Goal: Find specific page/section: Find specific page/section

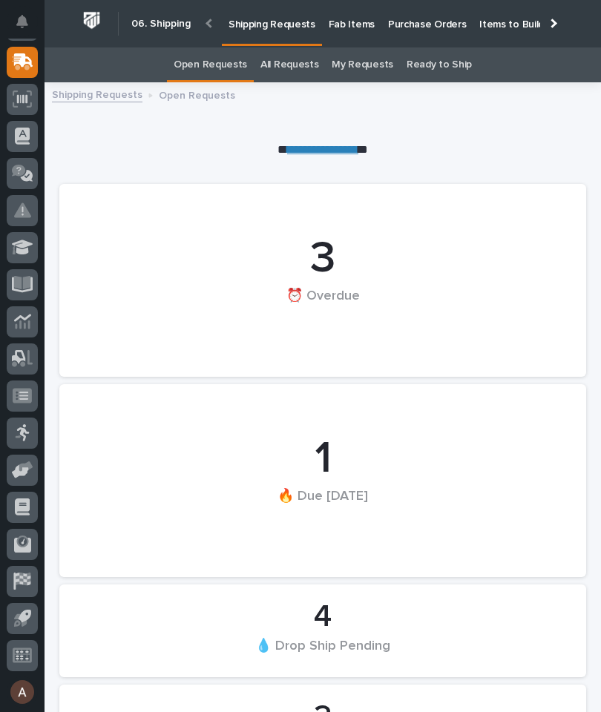
click at [550, 24] on div at bounding box center [552, 24] width 10 height 10
click at [374, 27] on p "Fab Items" at bounding box center [352, 15] width 46 height 31
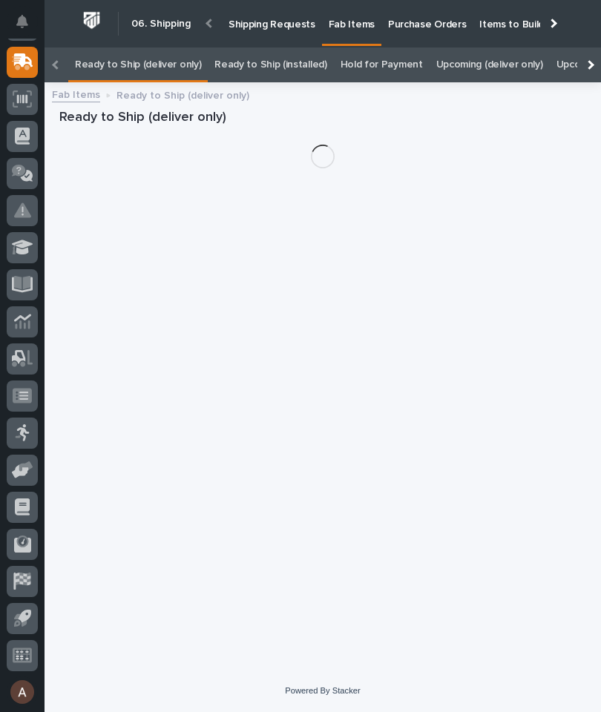
scroll to position [0, -179]
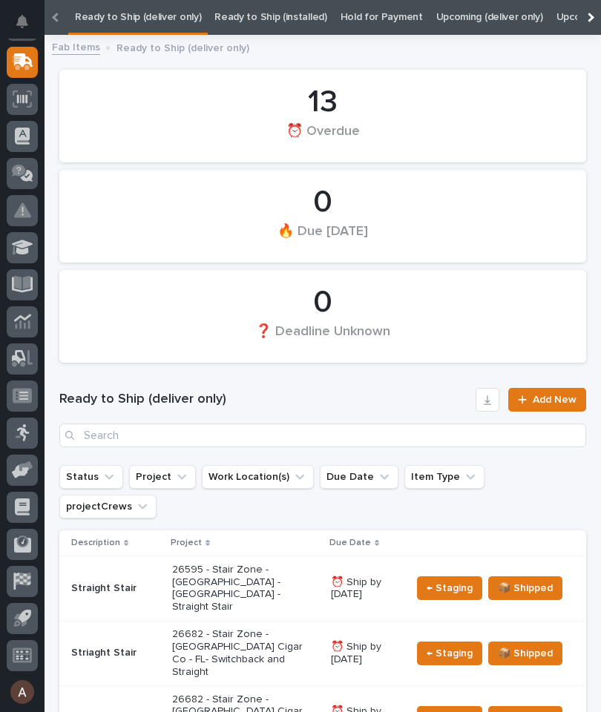
click at [590, 20] on div at bounding box center [589, 18] width 10 height 10
click at [506, 19] on link "All" at bounding box center [511, 17] width 10 height 35
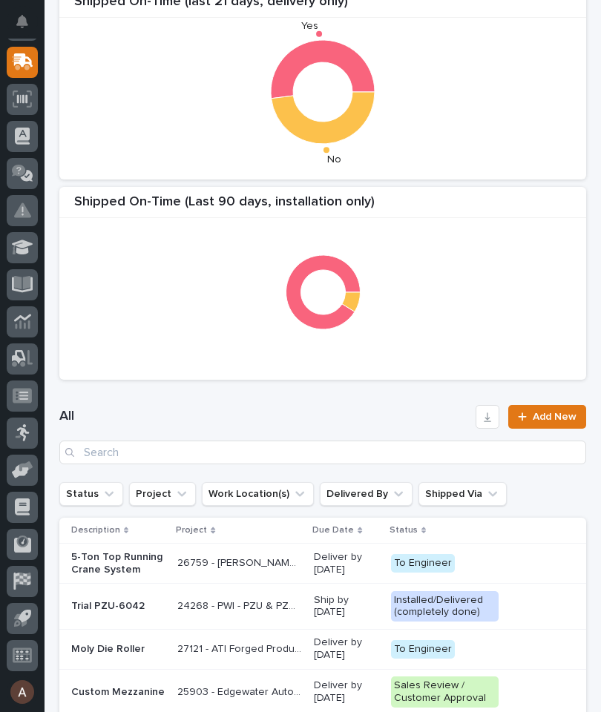
scroll to position [332, 0]
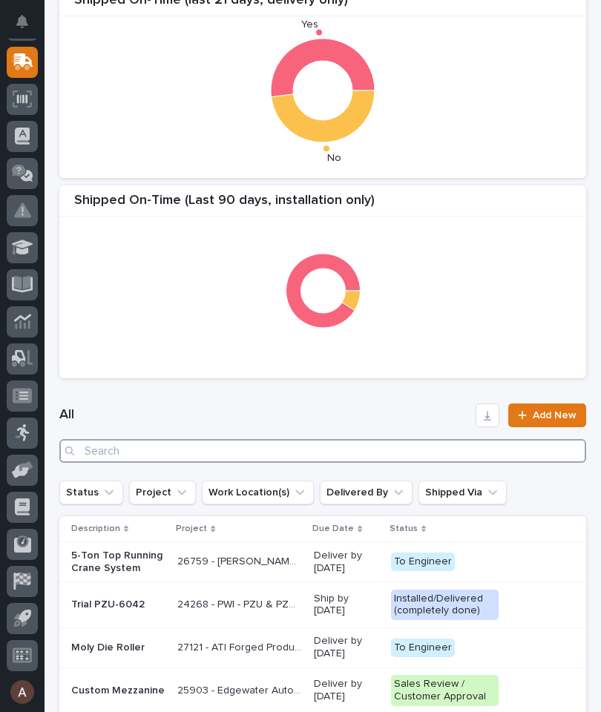
click at [371, 453] on input "Search" at bounding box center [322, 451] width 527 height 24
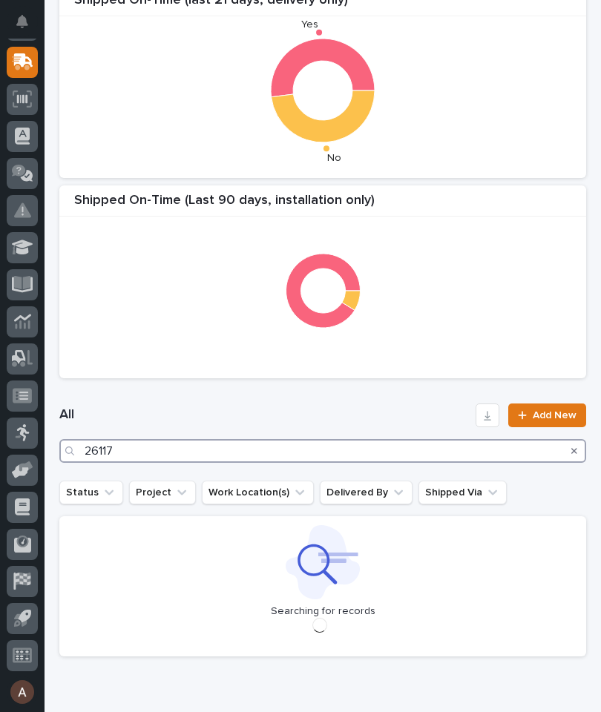
type input "26117"
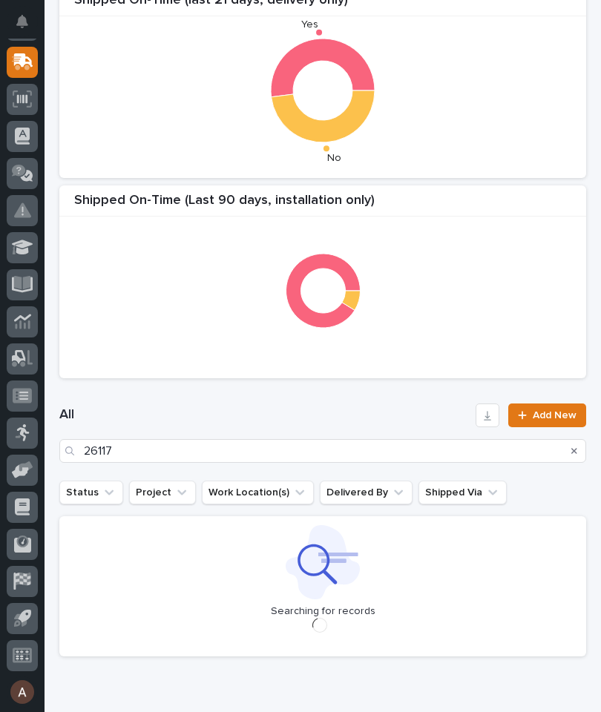
click at [400, 398] on div "All 26117 Add New" at bounding box center [322, 433] width 527 height 95
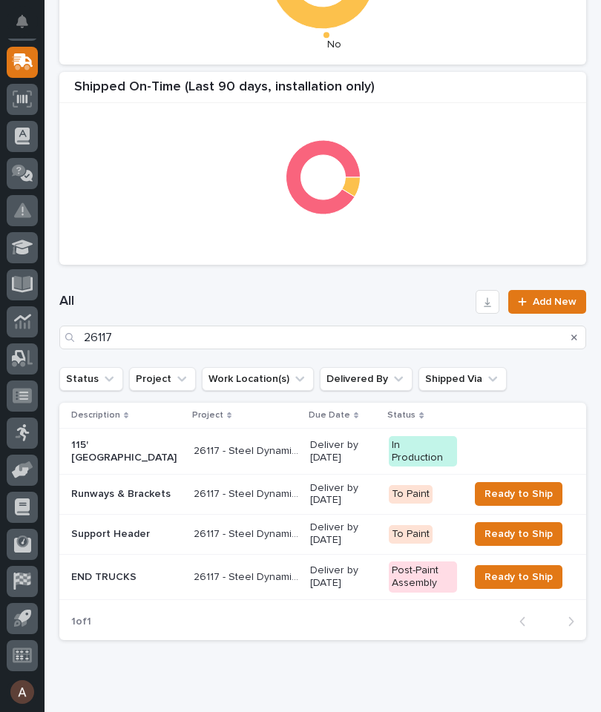
scroll to position [446, 0]
click at [108, 571] on p "END TRUCKS" at bounding box center [126, 577] width 110 height 13
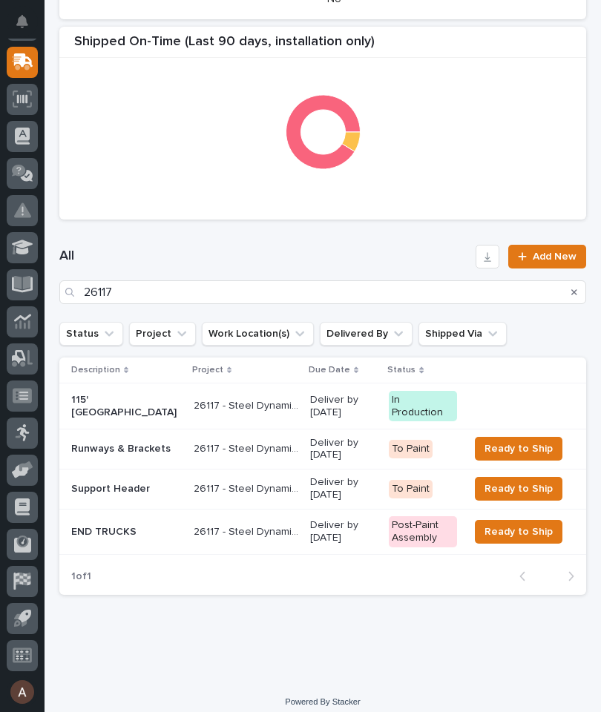
click at [84, 483] on p "Support Header" at bounding box center [126, 489] width 110 height 13
click at [95, 443] on p "Runways & Brackets" at bounding box center [126, 449] width 110 height 13
